Goal: Register for event/course

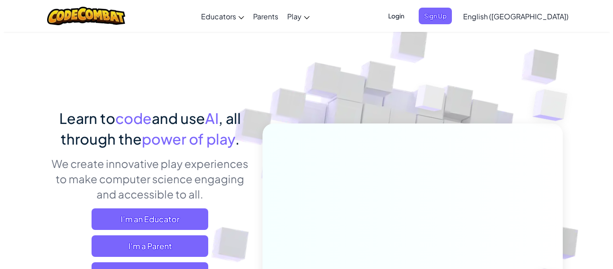
scroll to position [92, 0]
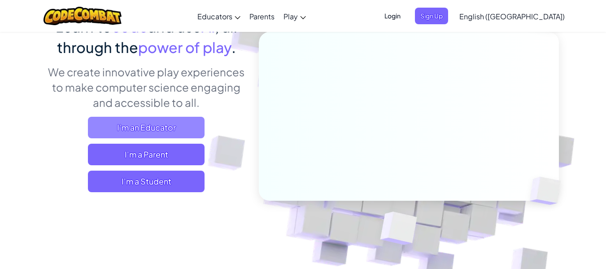
click at [141, 127] on span "I'm an Educator" at bounding box center [146, 128] width 117 height 22
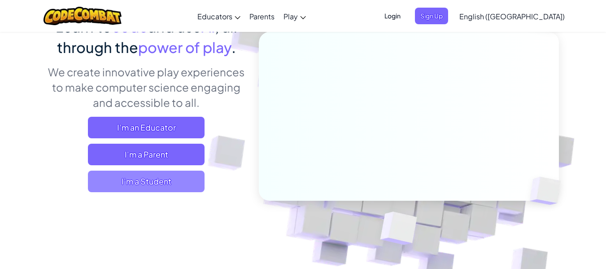
click at [192, 178] on span "I'm a Student" at bounding box center [146, 181] width 117 height 22
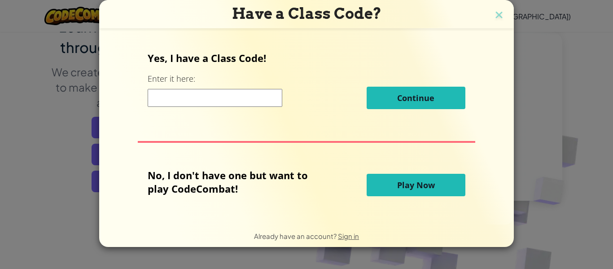
click at [220, 101] on input at bounding box center [215, 98] width 135 height 18
type input "PinkSickSmall"
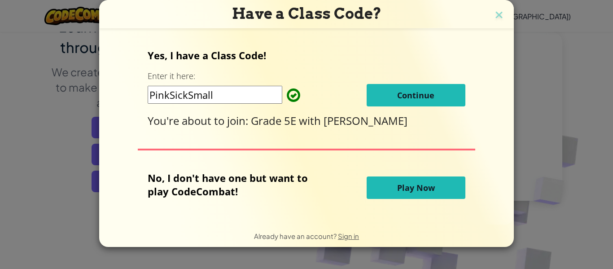
click at [421, 98] on span "Continue" at bounding box center [415, 95] width 37 height 11
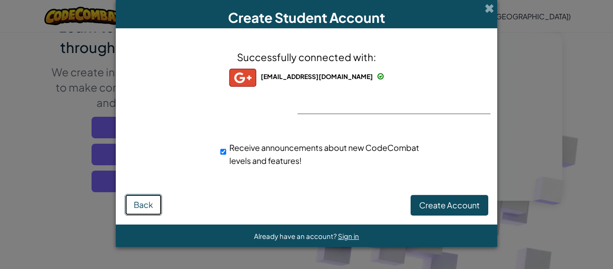
click at [156, 215] on button "Back" at bounding box center [143, 205] width 37 height 22
click at [405, 97] on div "Successfully connected with: elijoubert02@gmail.com elijoubert02@gmail.com elij…" at bounding box center [306, 113] width 359 height 153
click at [342, 111] on div "Successfully connected with: elijoubert02@gmail.com elijoubert02@gmail.com elij…" at bounding box center [306, 113] width 359 height 153
click at [415, 210] on button "Create Account" at bounding box center [450, 205] width 78 height 21
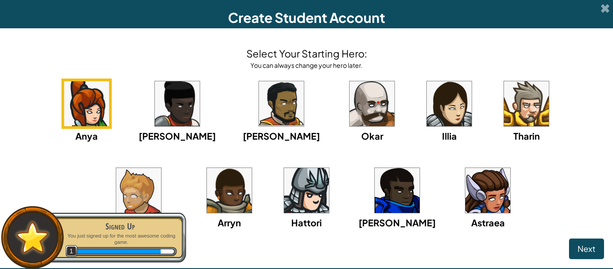
click at [74, 101] on img at bounding box center [86, 103] width 45 height 45
click at [582, 250] on span "Next" at bounding box center [586, 248] width 18 height 10
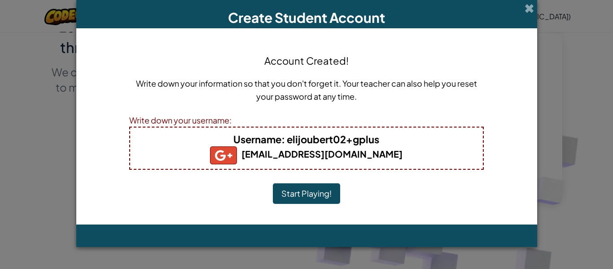
click at [331, 184] on button "Start Playing!" at bounding box center [306, 193] width 67 height 21
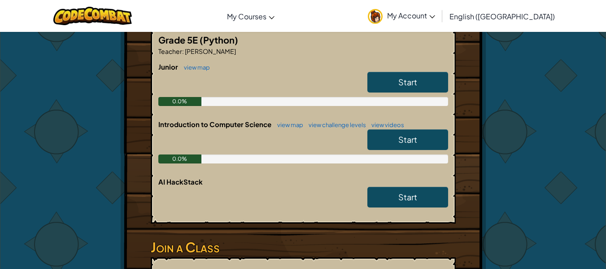
scroll to position [182, 0]
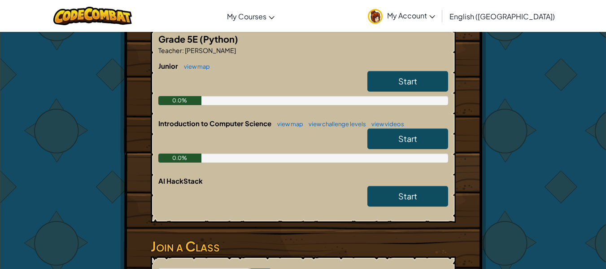
click at [359, 89] on div "Start" at bounding box center [403, 83] width 90 height 25
